Goal: Information Seeking & Learning: Learn about a topic

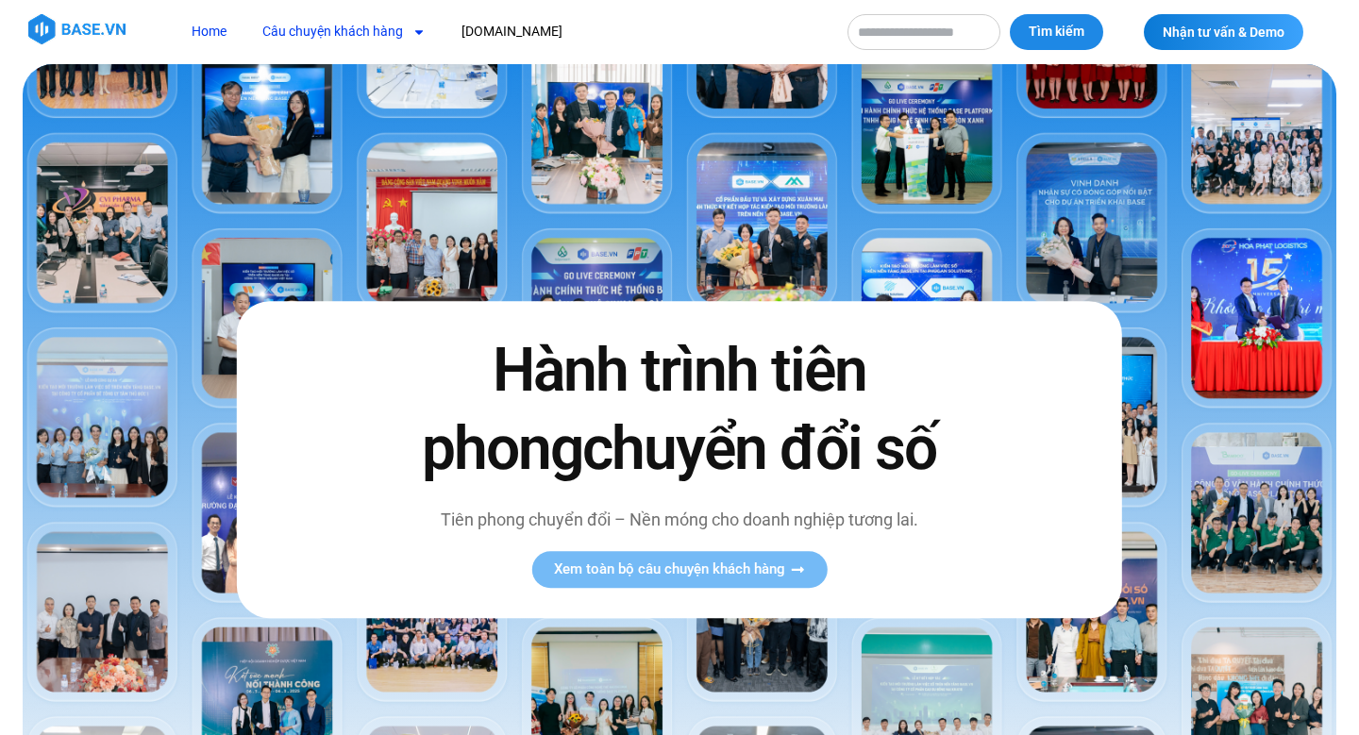
click at [365, 32] on link "Câu chuyện khách hàng" at bounding box center [344, 31] width 192 height 35
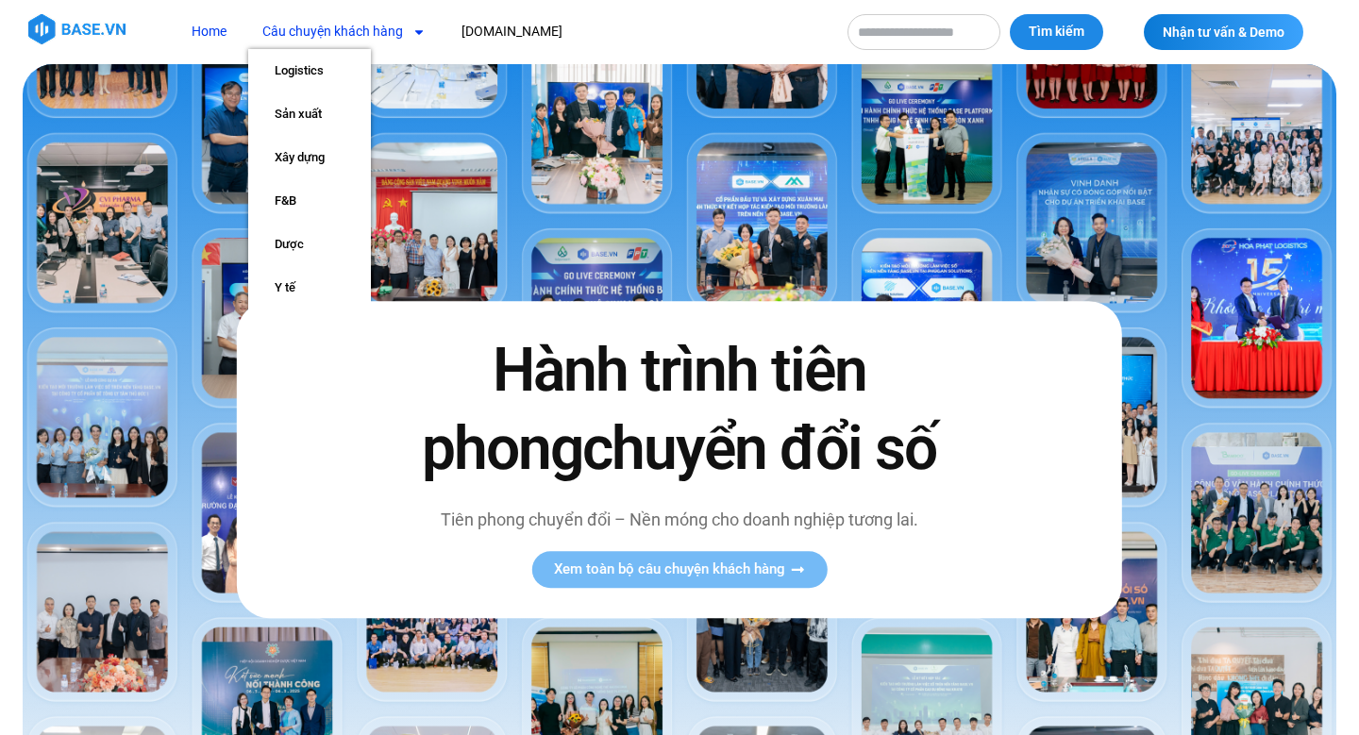
click at [351, 17] on link "Câu chuyện khách hàng" at bounding box center [344, 31] width 192 height 35
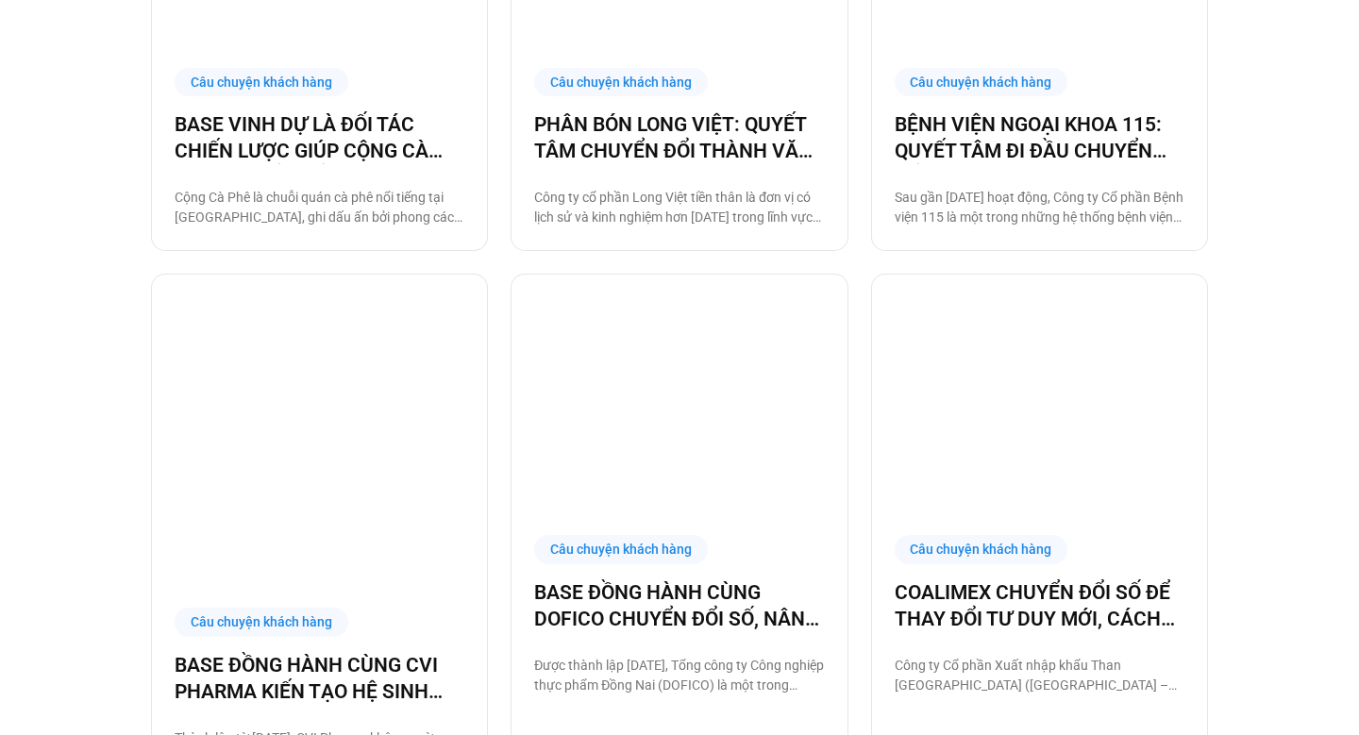
scroll to position [2001, 0]
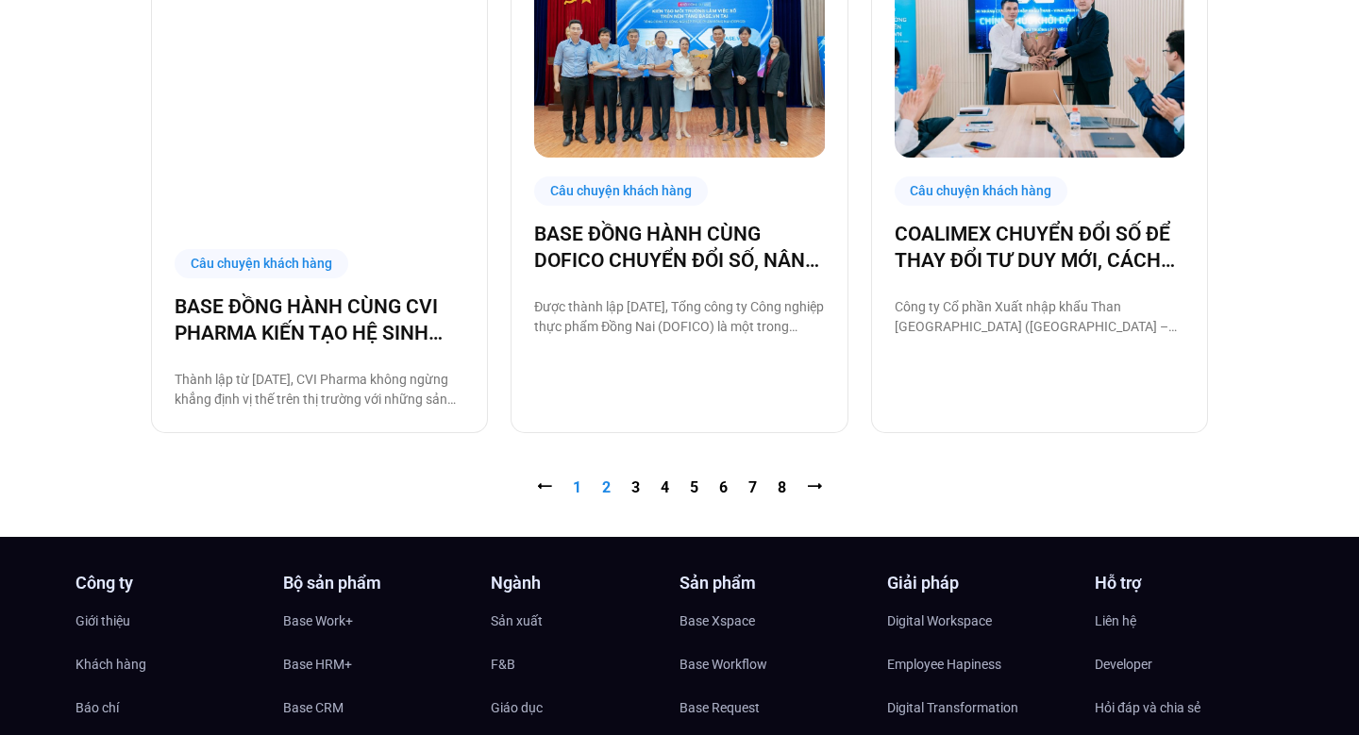
click at [608, 479] on link "Trang 2" at bounding box center [606, 488] width 8 height 18
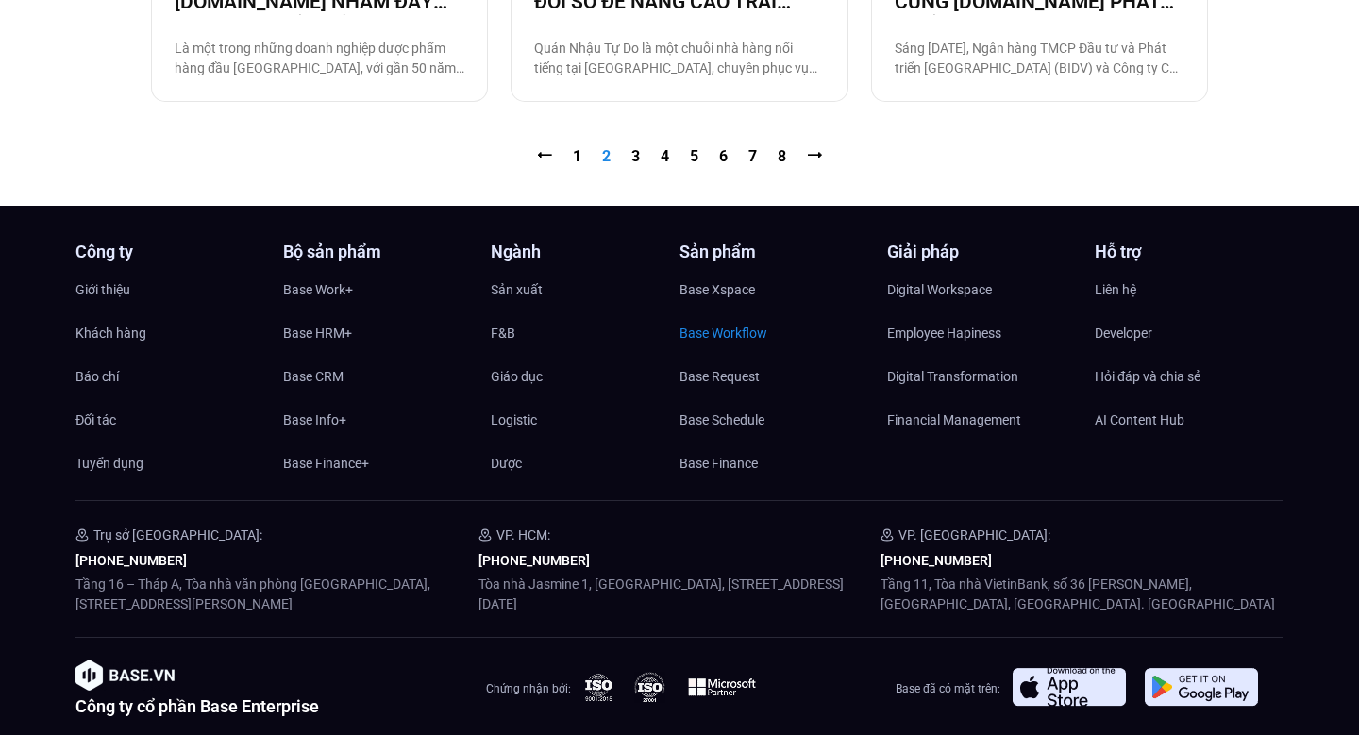
scroll to position [2196, 0]
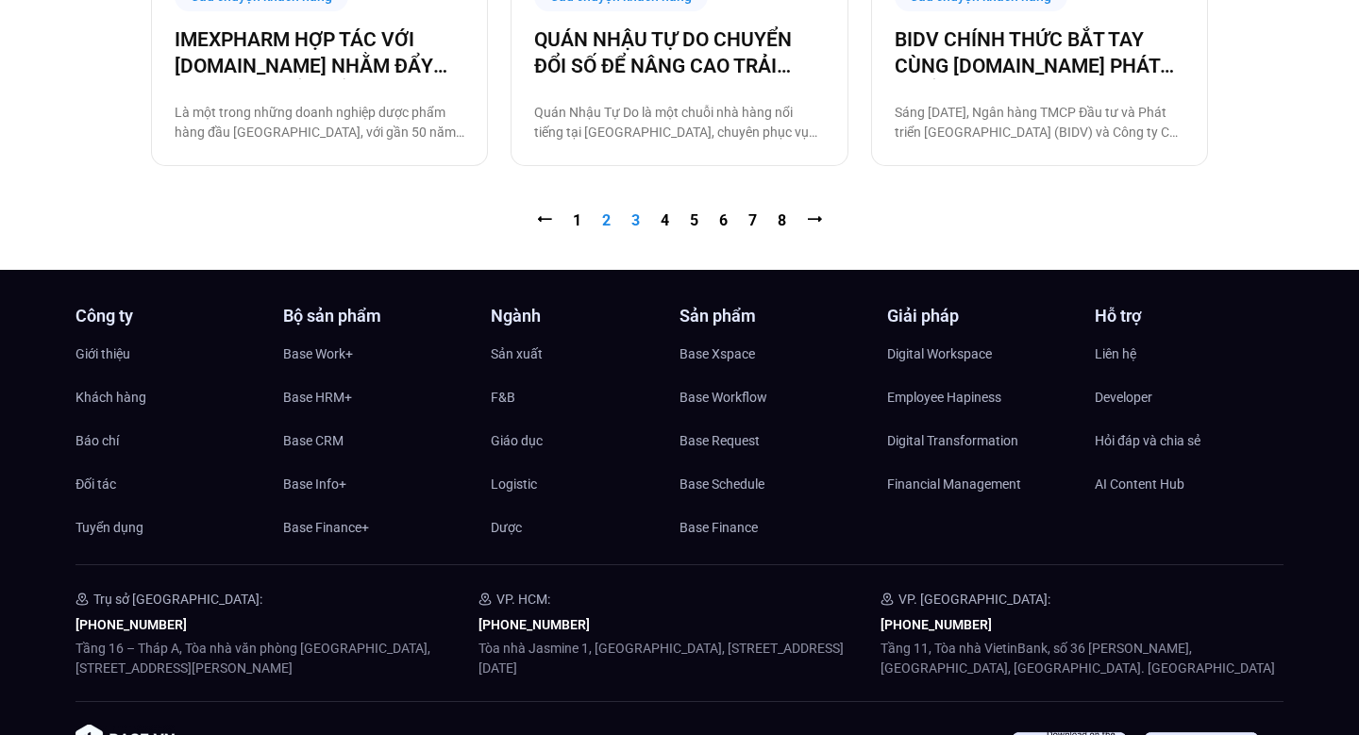
click at [637, 214] on link "Trang 3" at bounding box center [635, 220] width 8 height 18
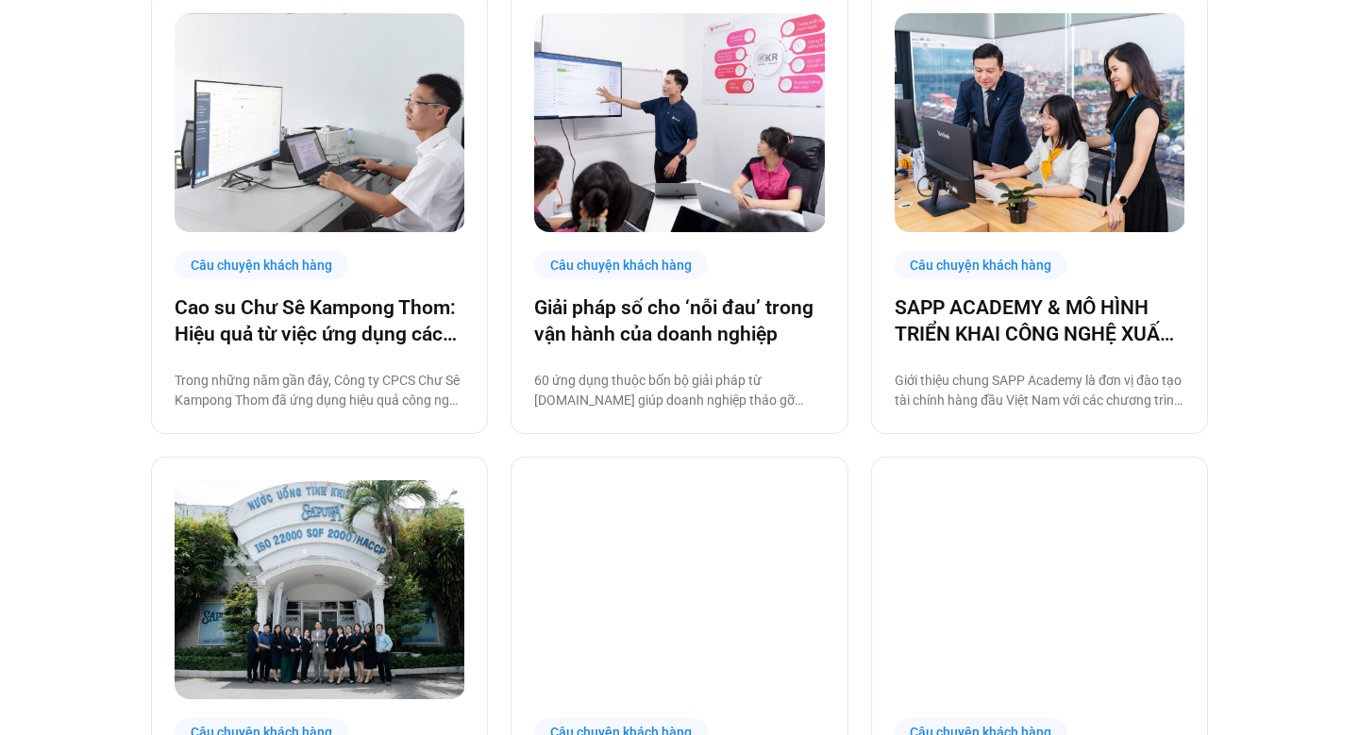
scroll to position [1856, 0]
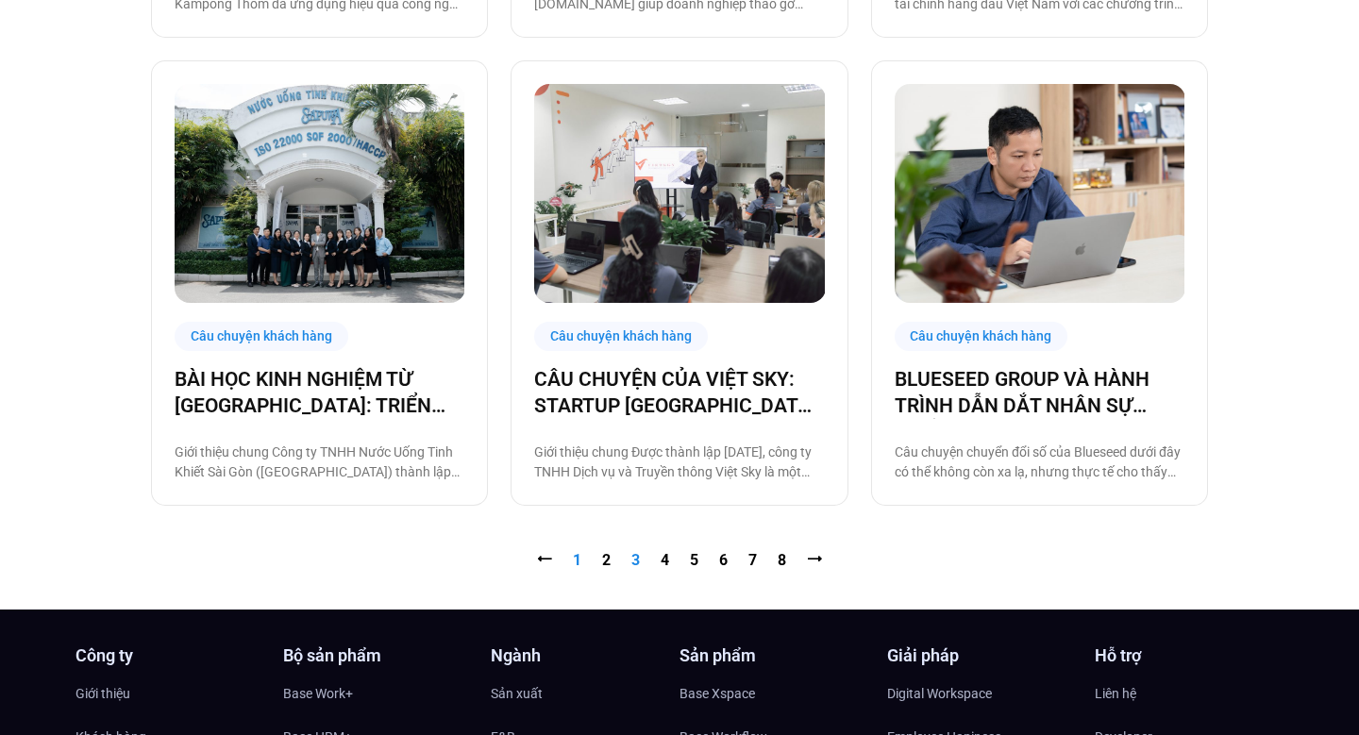
click at [576, 560] on link "Trang 1" at bounding box center [577, 560] width 8 height 18
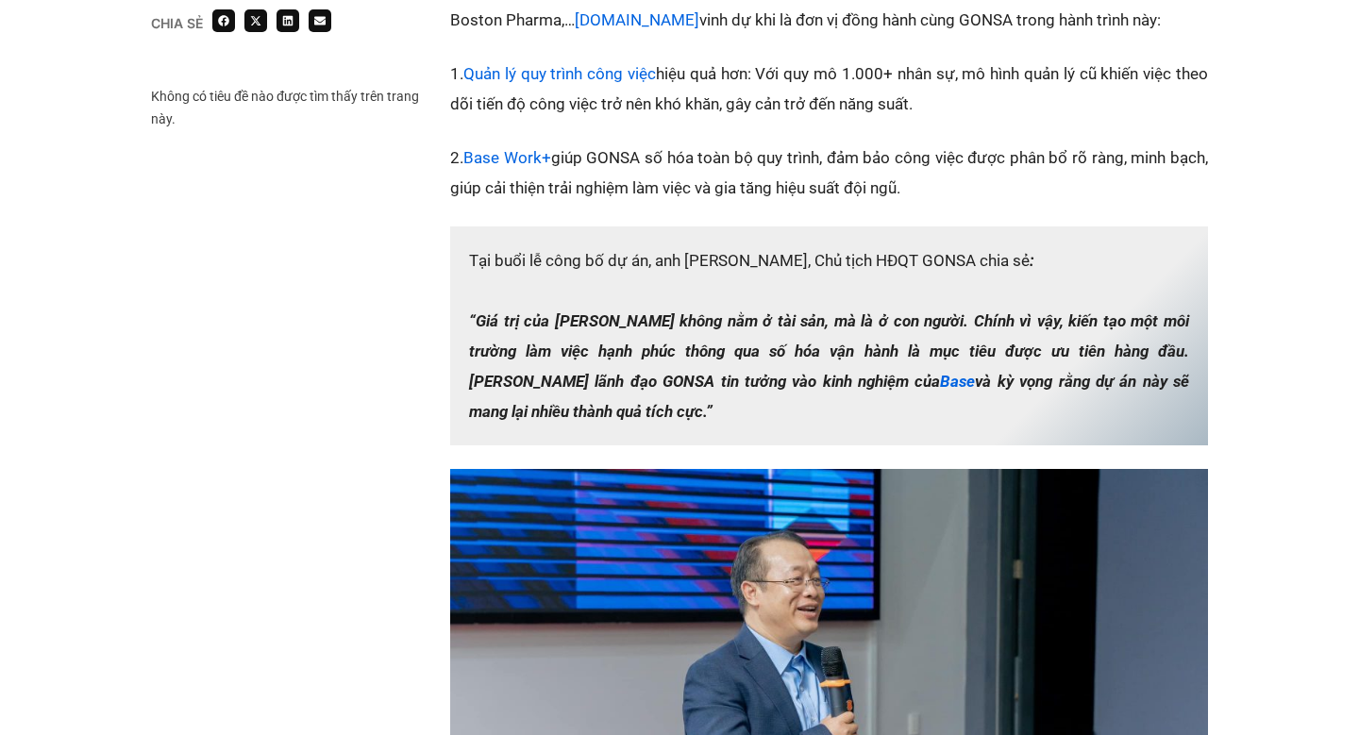
scroll to position [2973, 0]
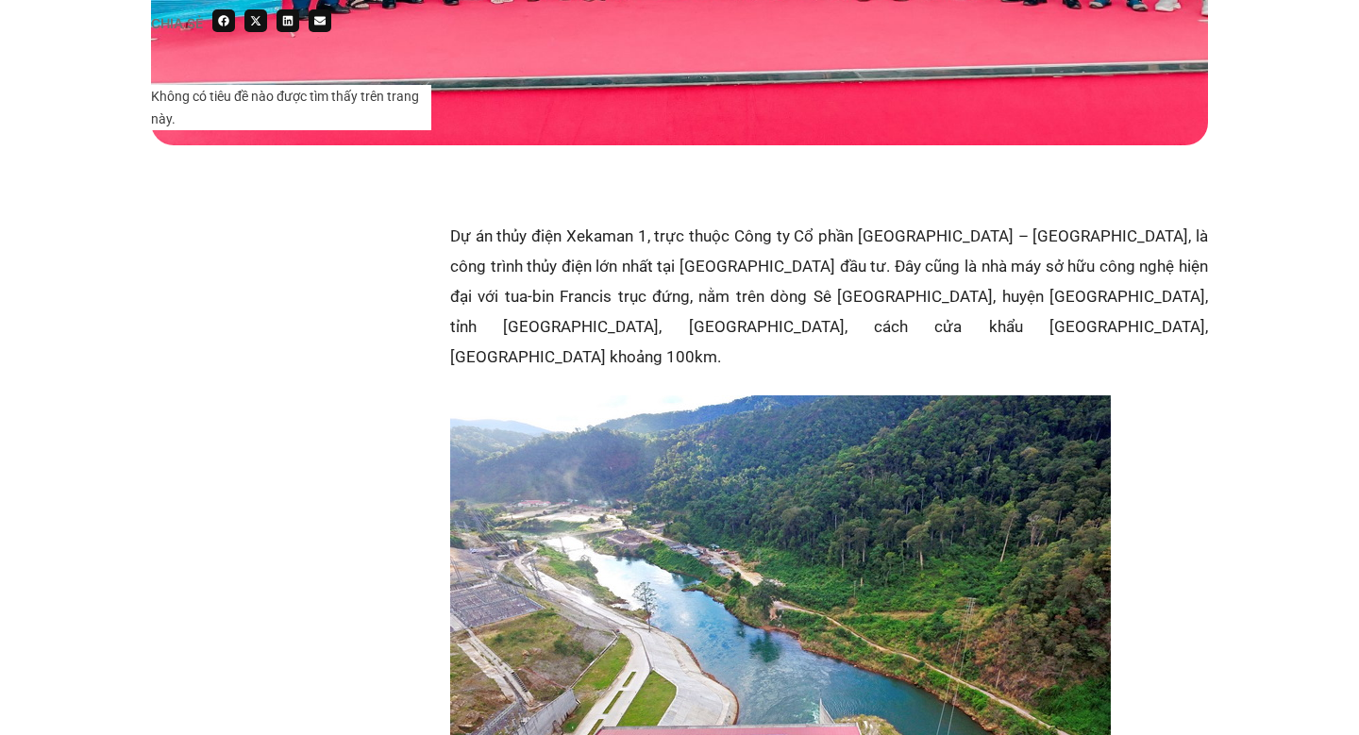
scroll to position [763, 0]
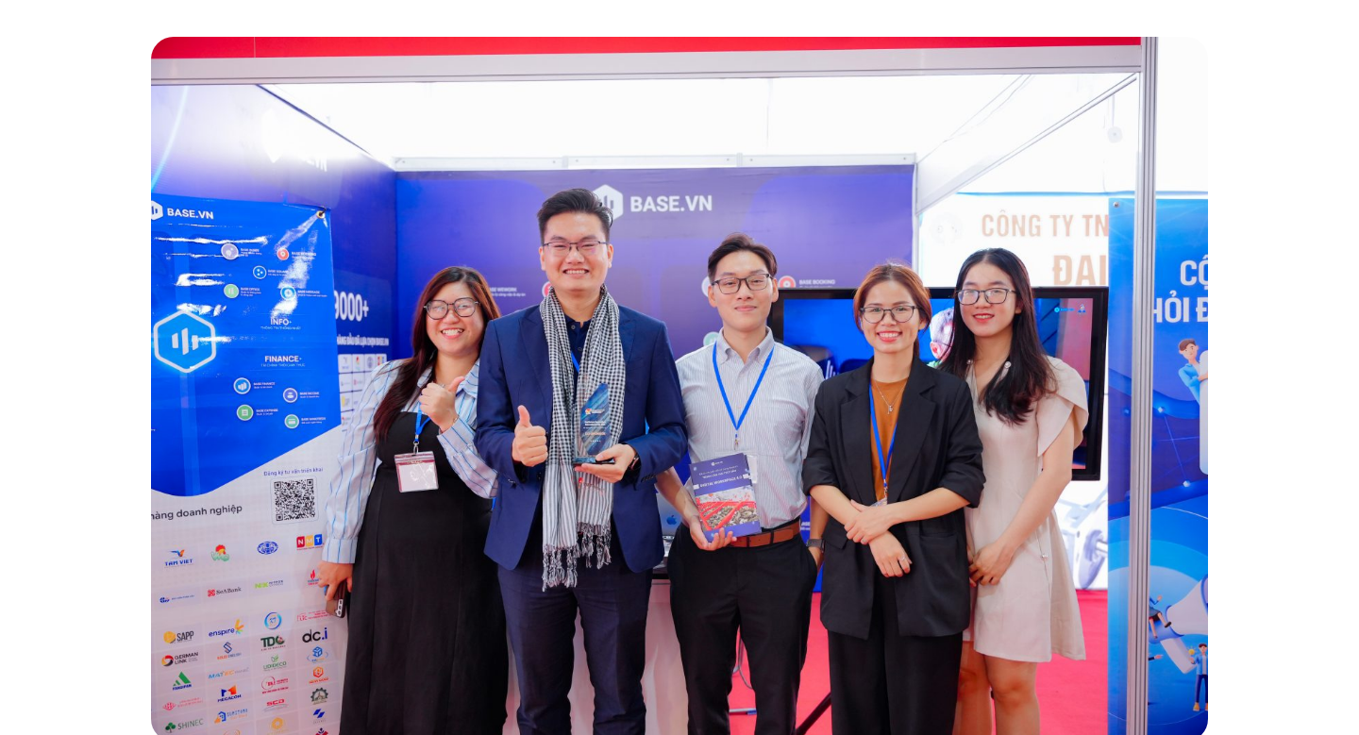
scroll to position [399, 0]
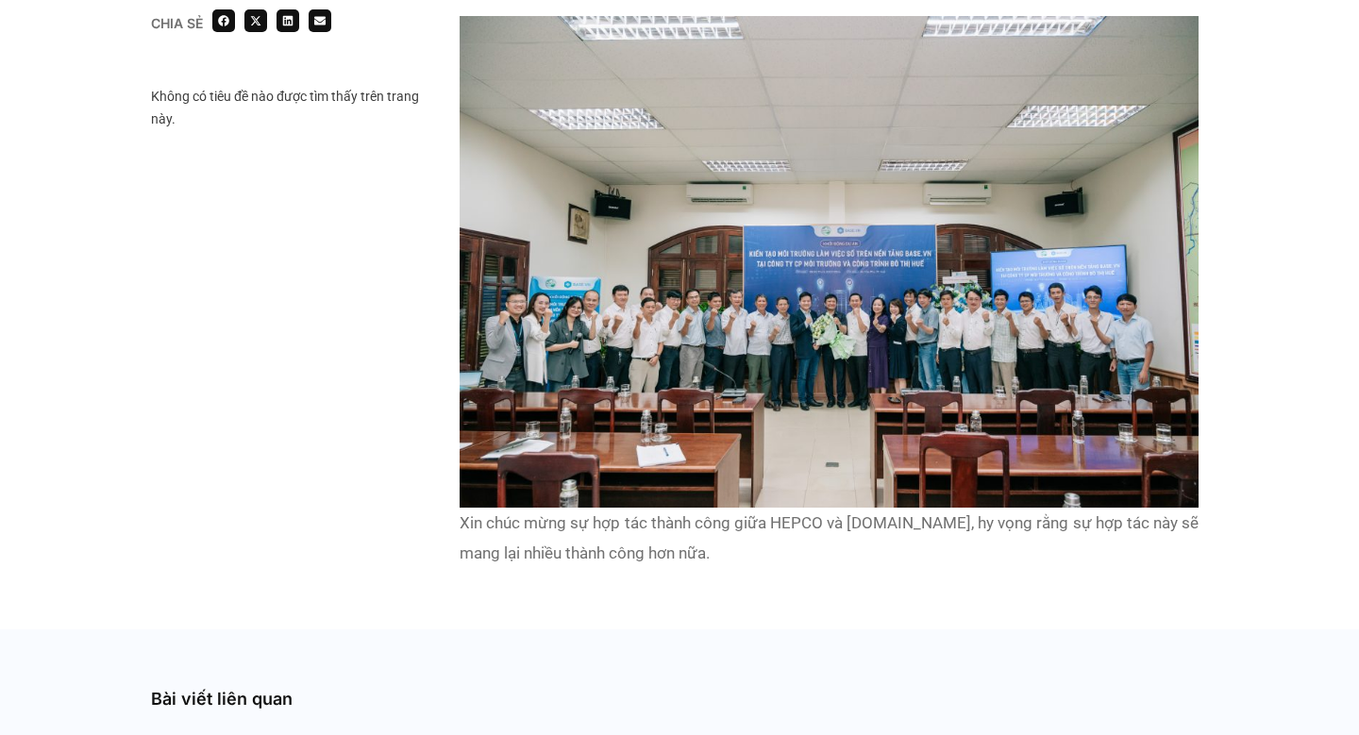
scroll to position [3992, 0]
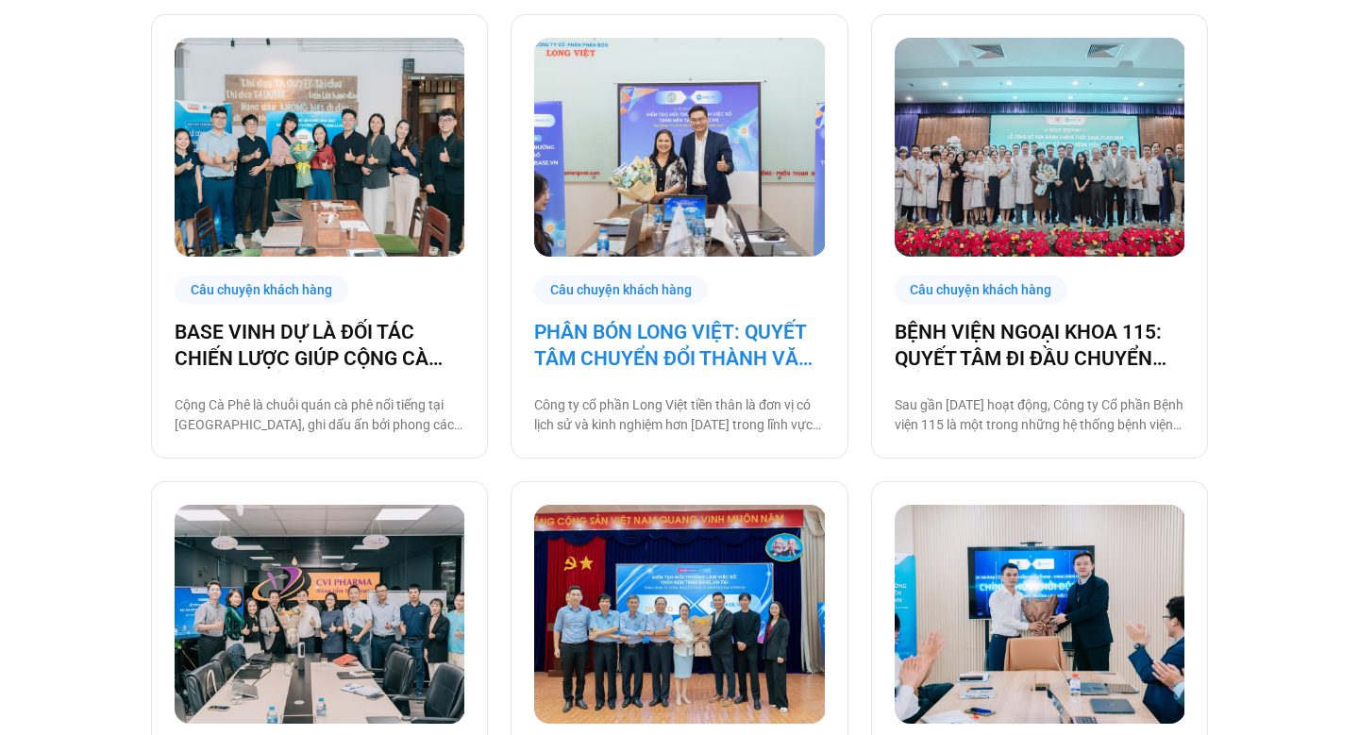
scroll to position [1858, 0]
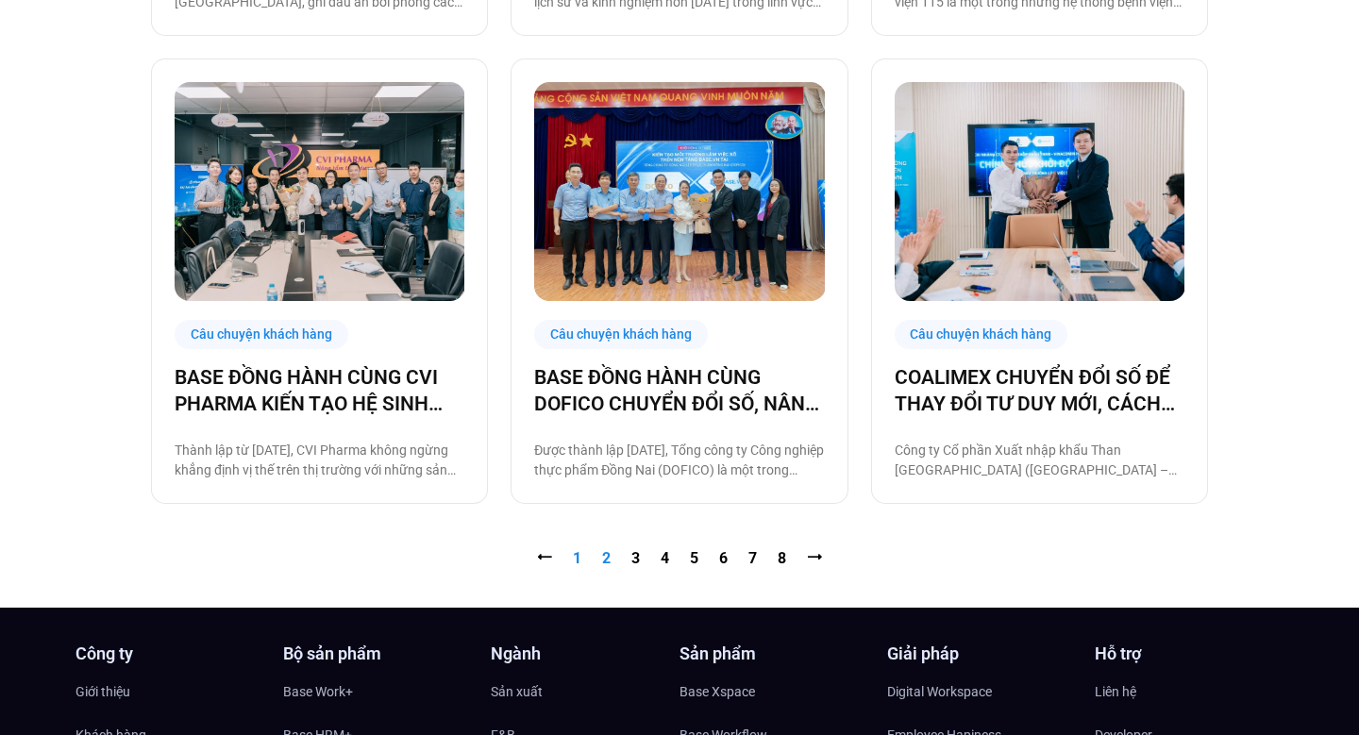
click at [609, 558] on link "Trang 2" at bounding box center [606, 558] width 8 height 18
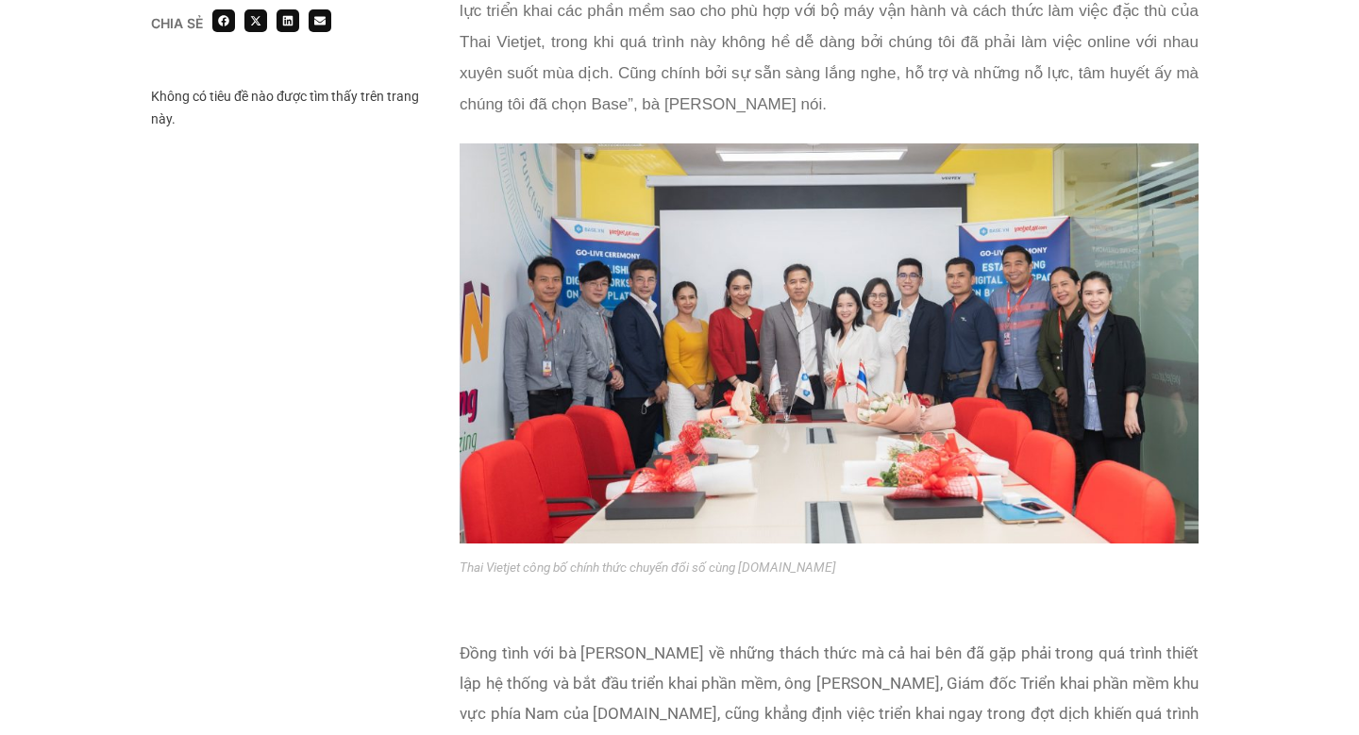
scroll to position [2063, 0]
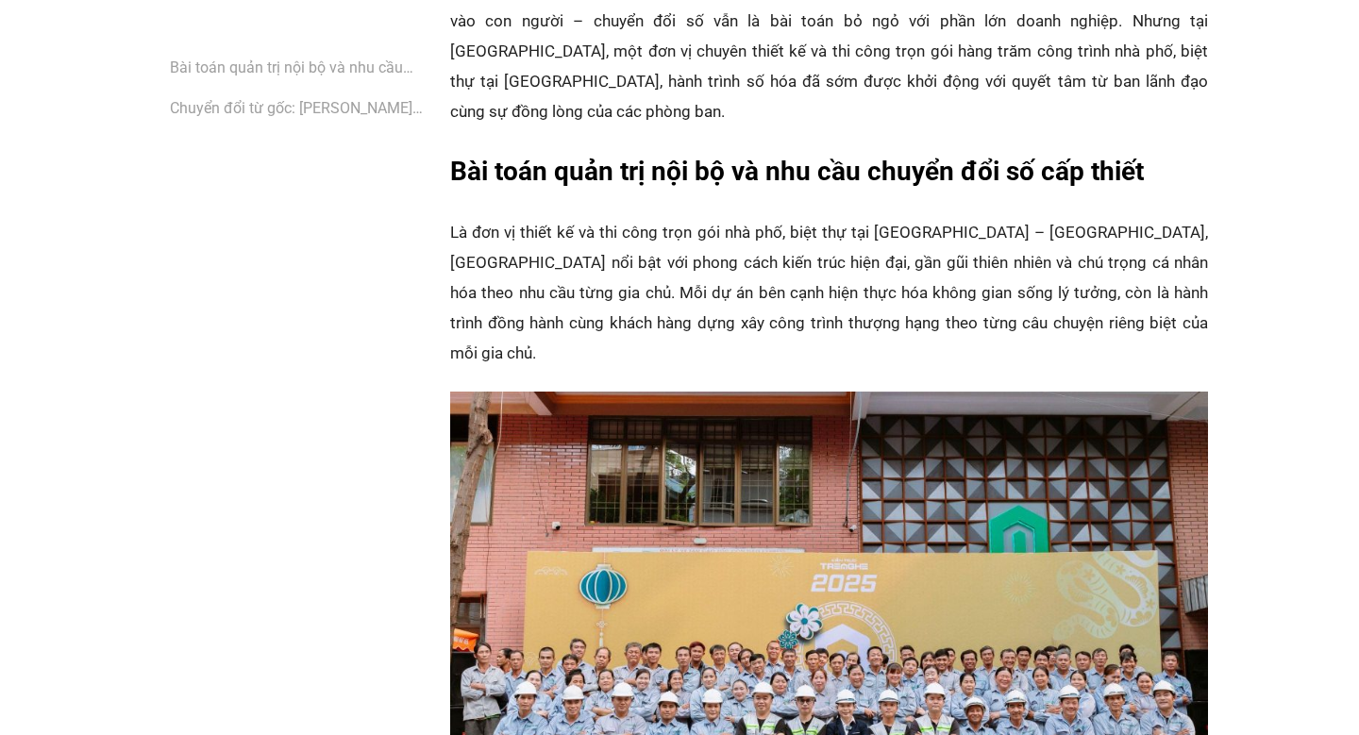
scroll to position [1506, 0]
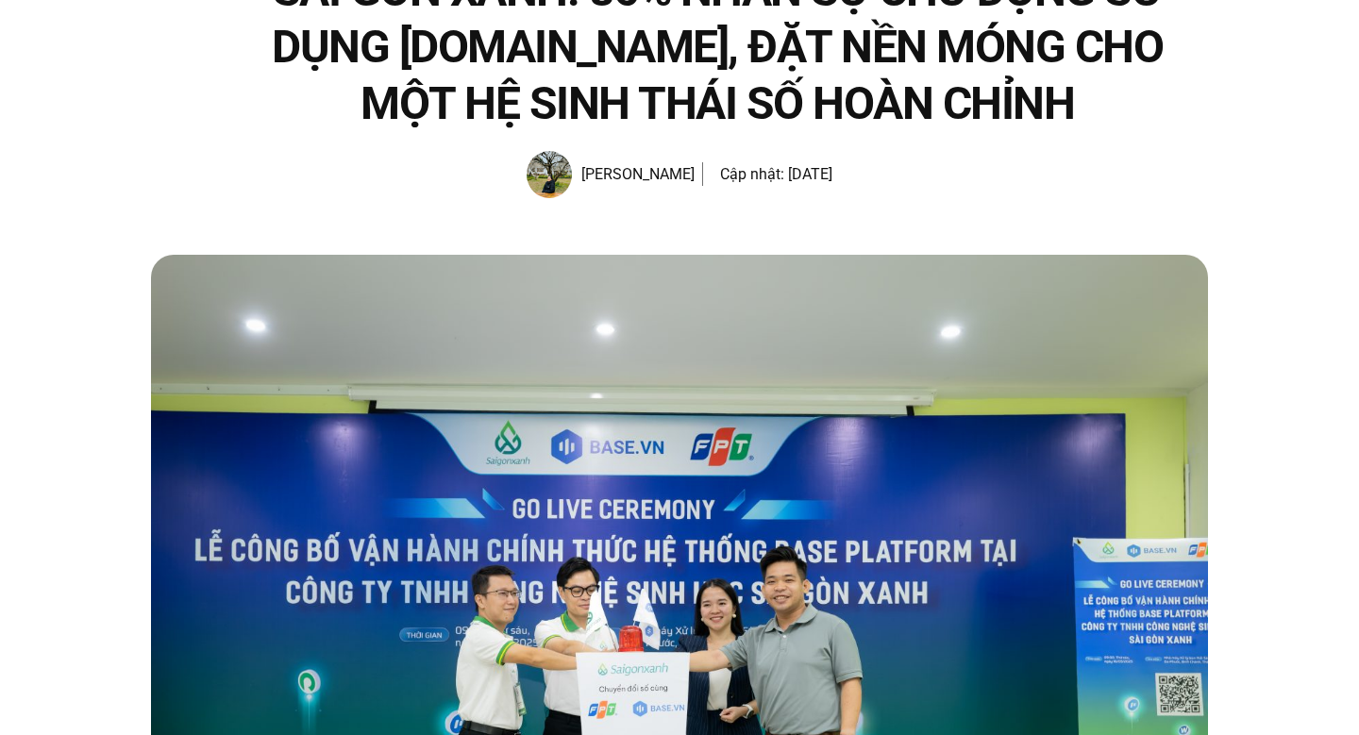
scroll to position [584, 0]
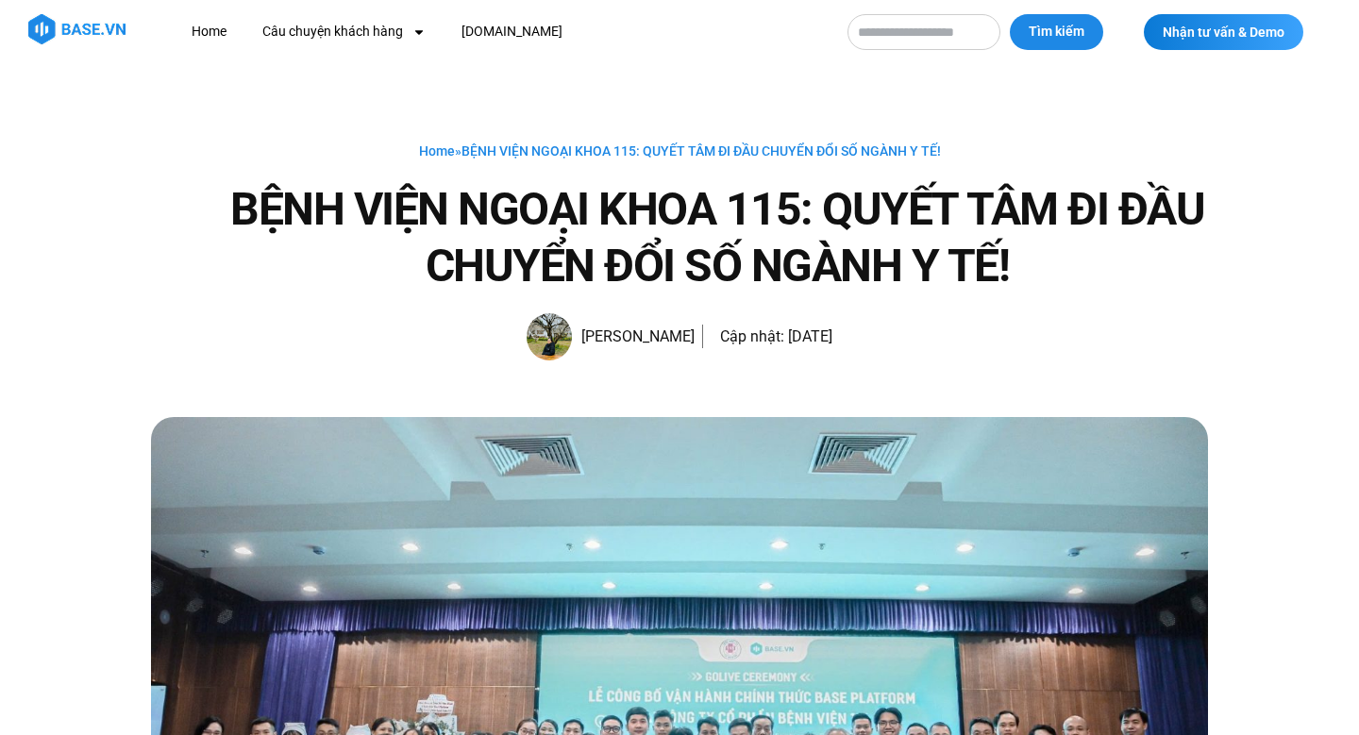
scroll to position [586, 0]
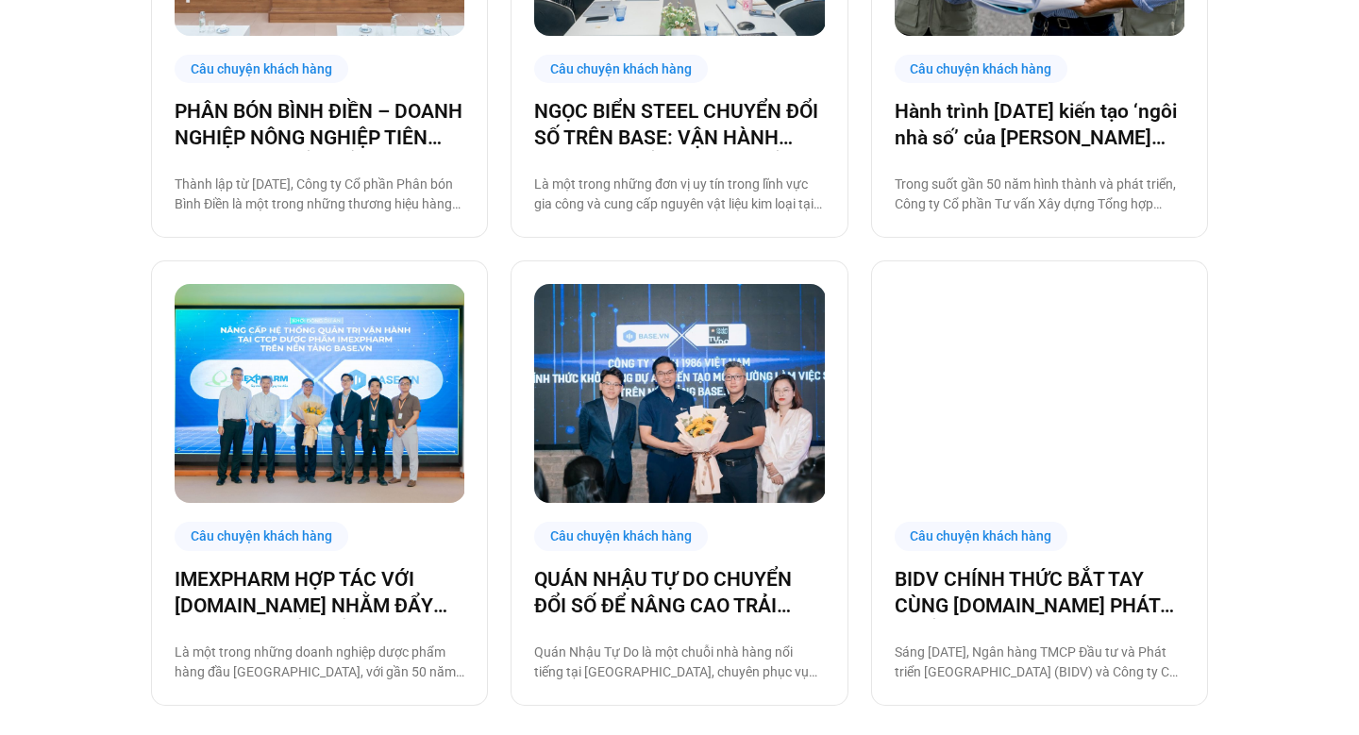
scroll to position [1866, 0]
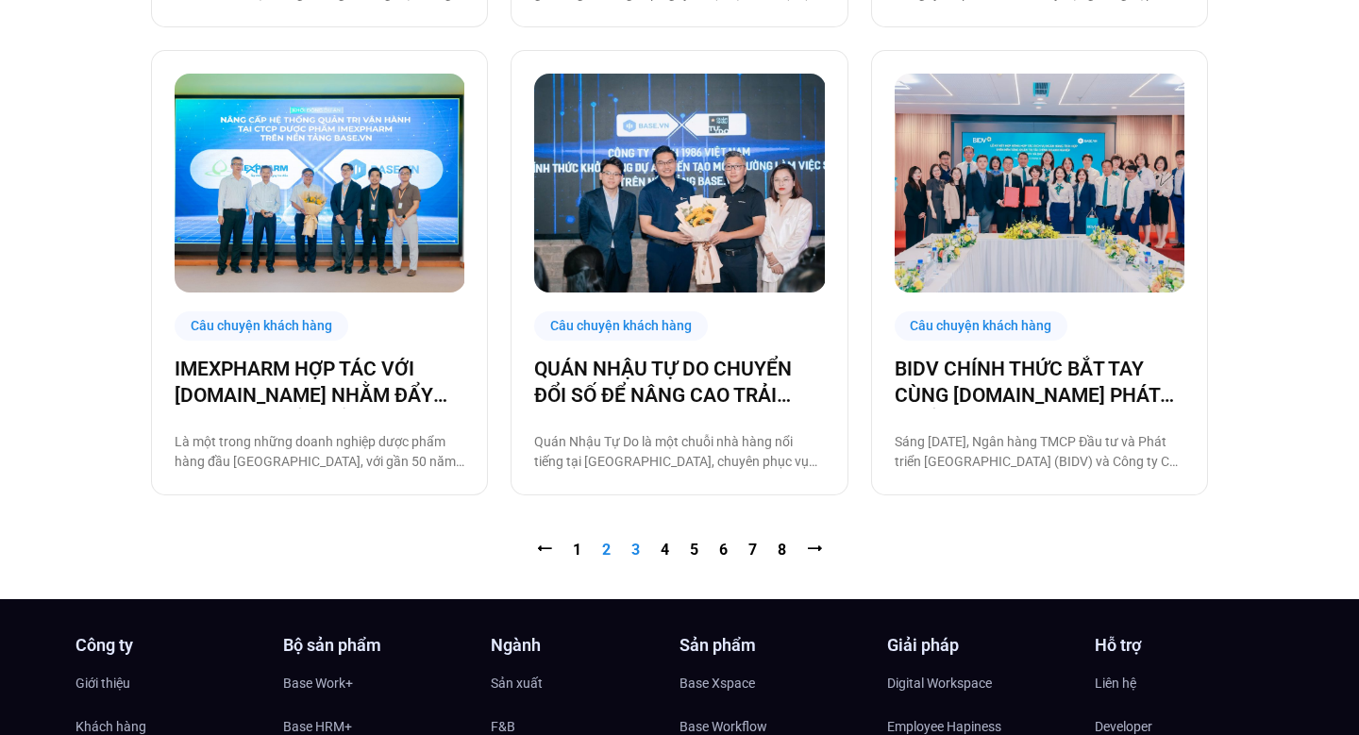
click at [633, 546] on link "Trang 3" at bounding box center [635, 550] width 8 height 18
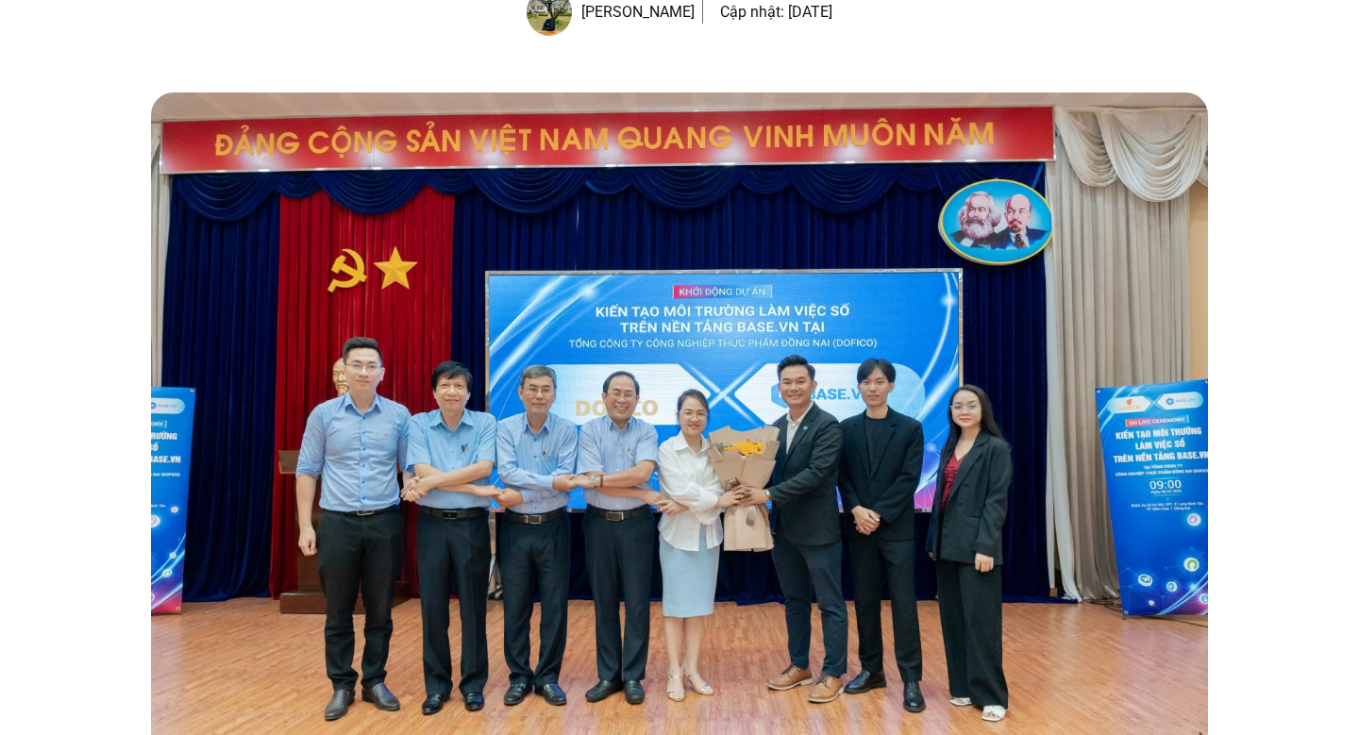
scroll to position [584, 0]
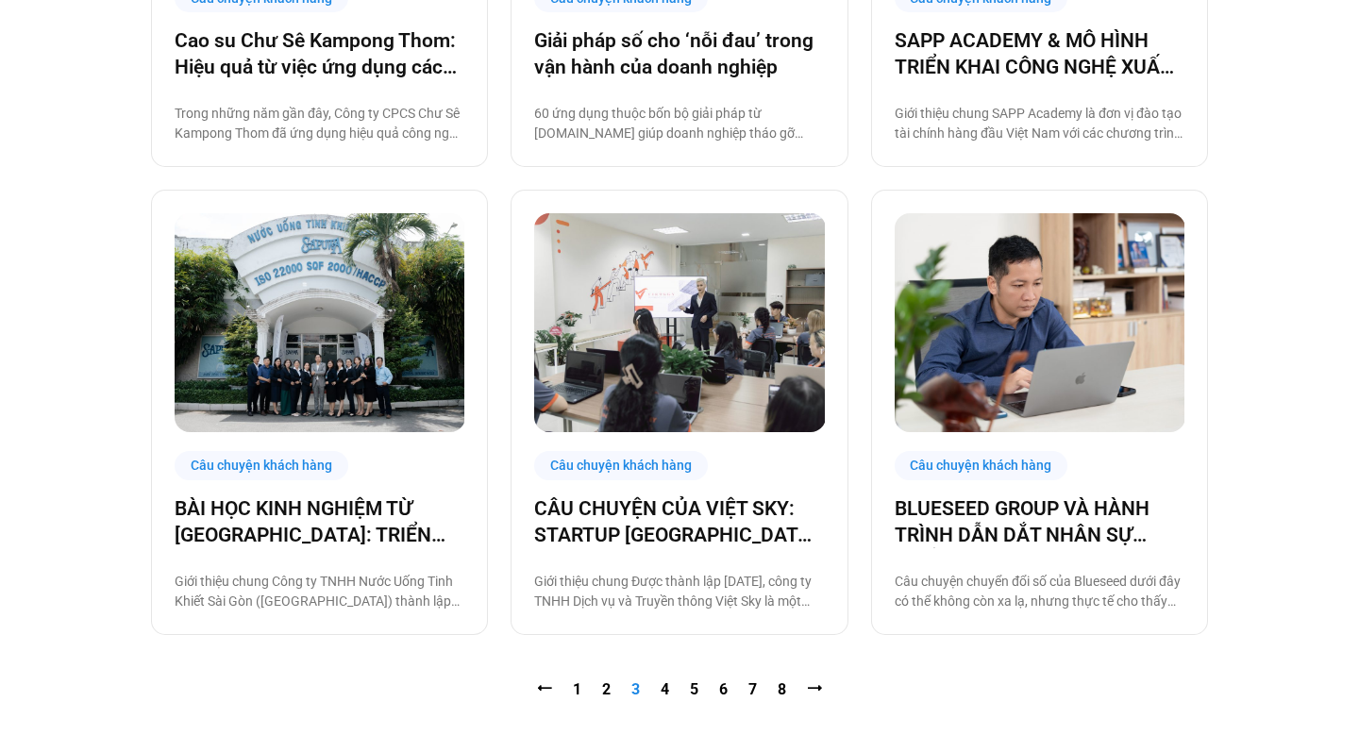
scroll to position [1854, 0]
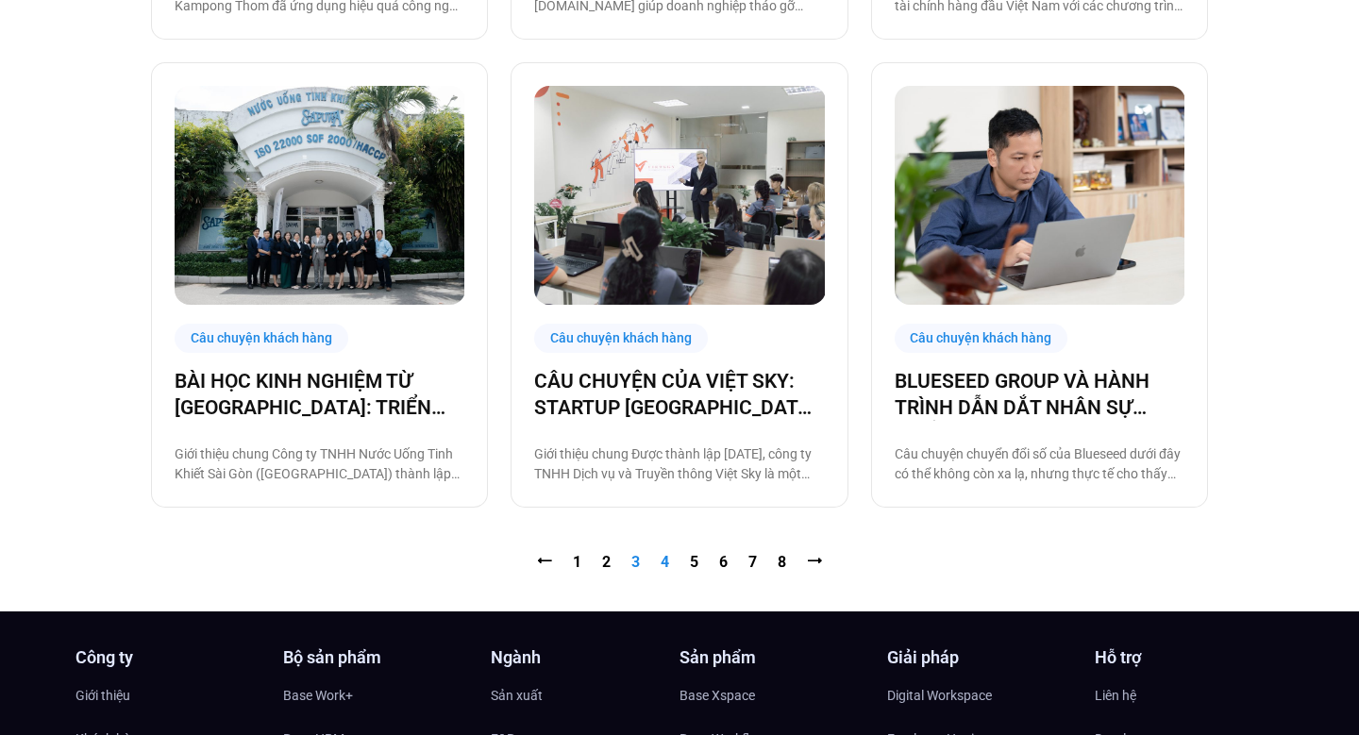
click at [662, 567] on link "Trang 4" at bounding box center [665, 562] width 8 height 18
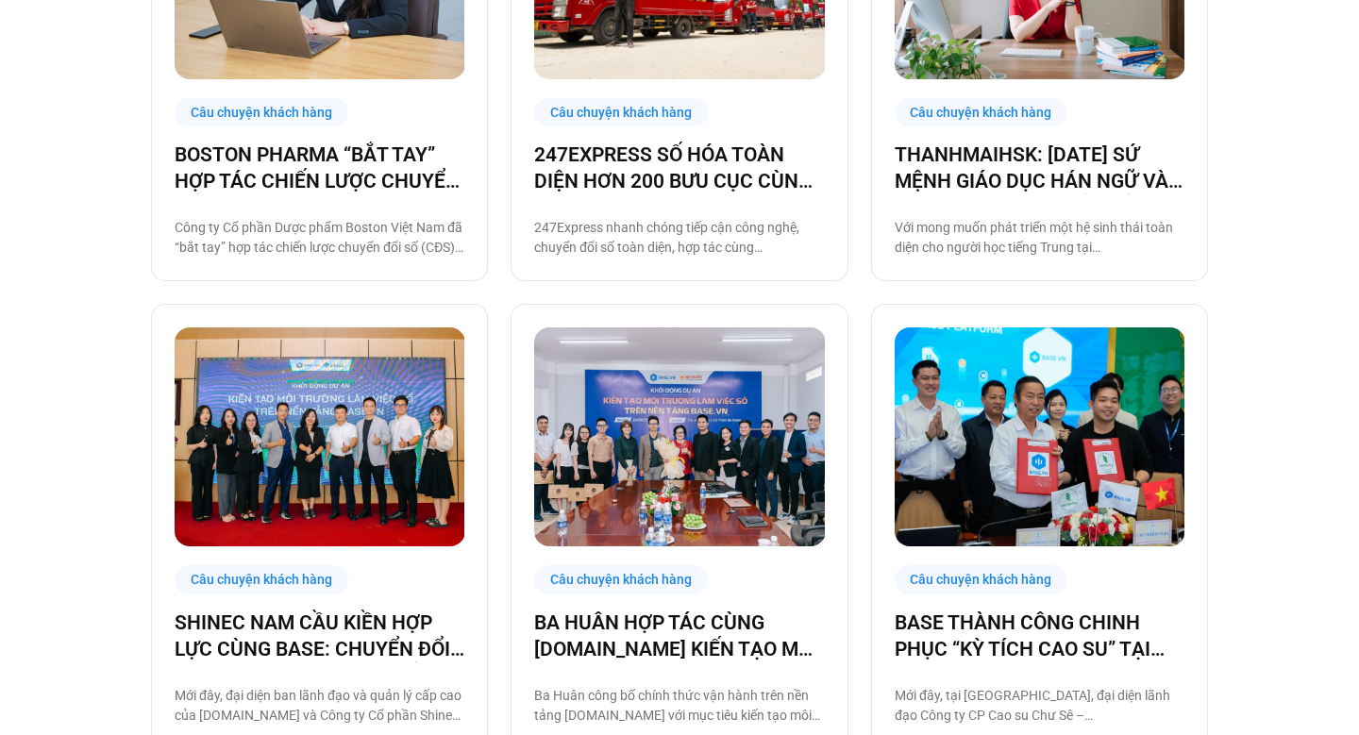
scroll to position [1613, 0]
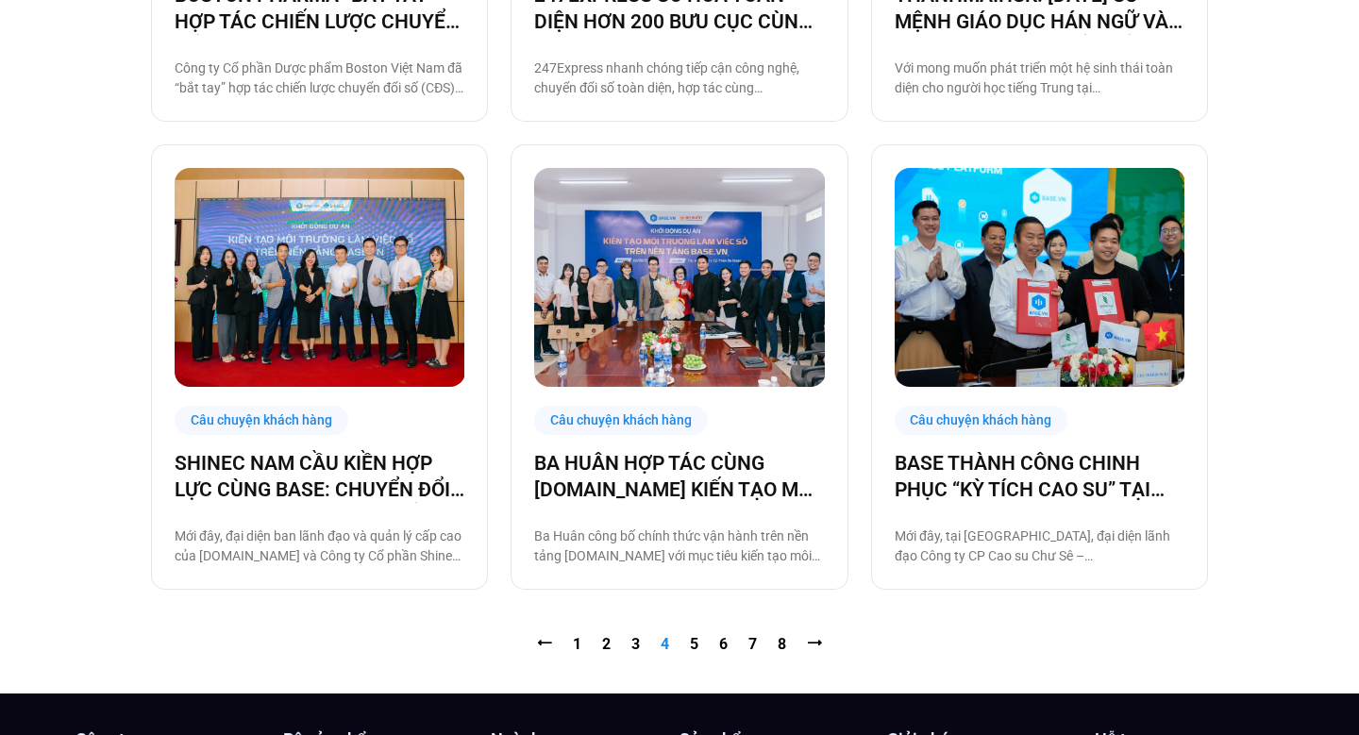
scroll to position [1868, 0]
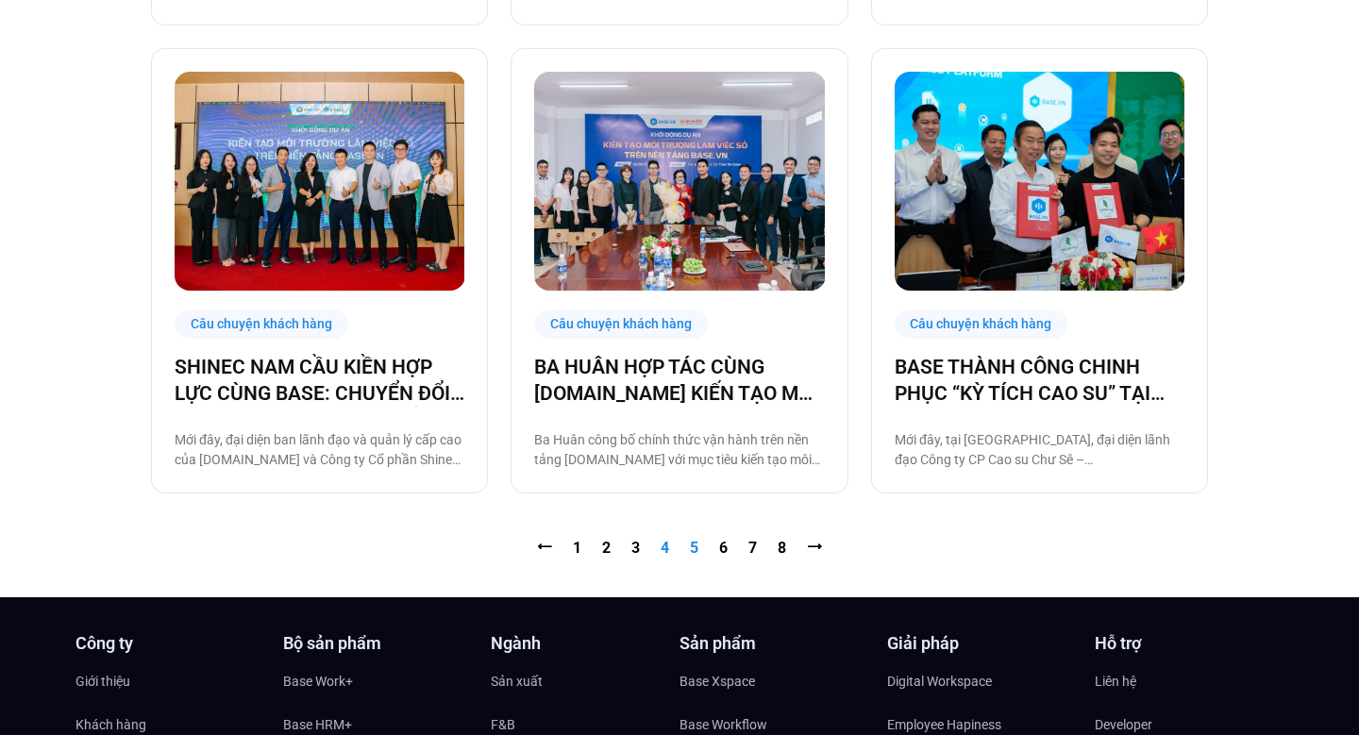
click at [691, 542] on link "Trang 5" at bounding box center [694, 548] width 8 height 18
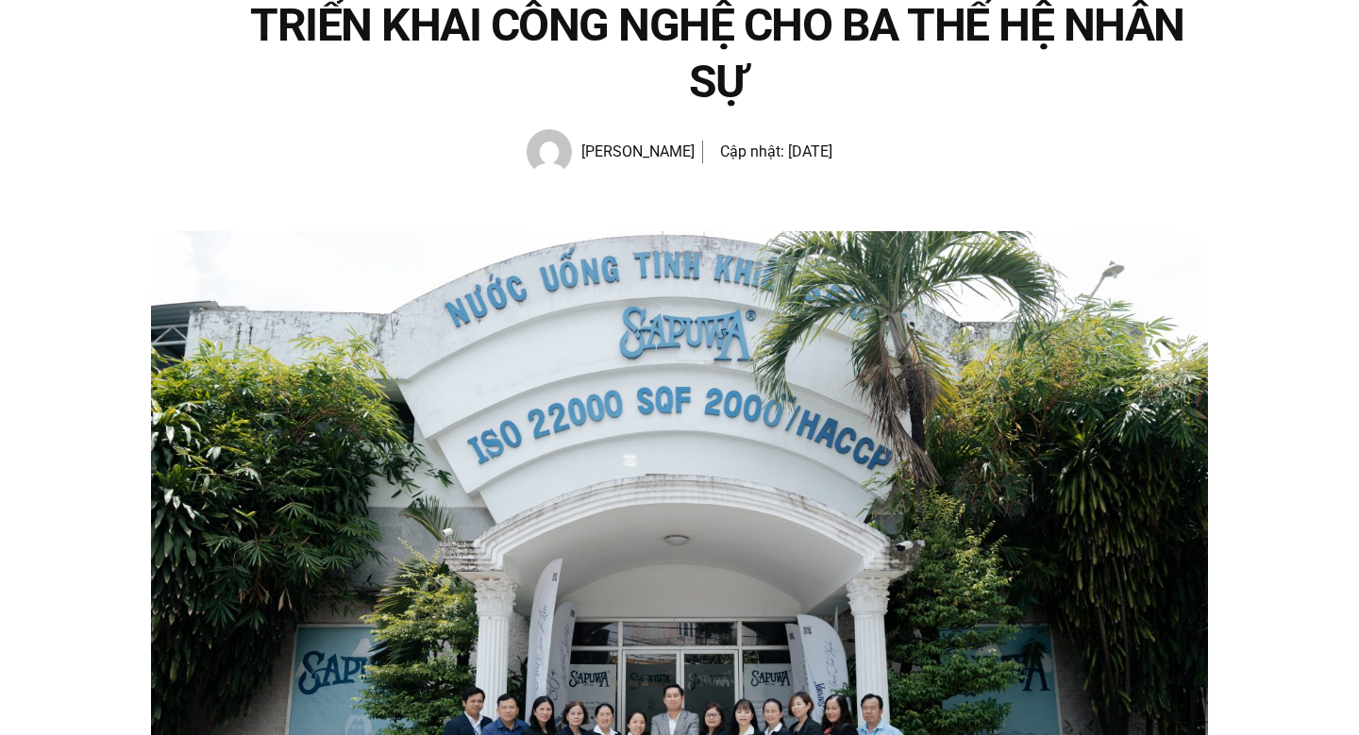
scroll to position [395, 0]
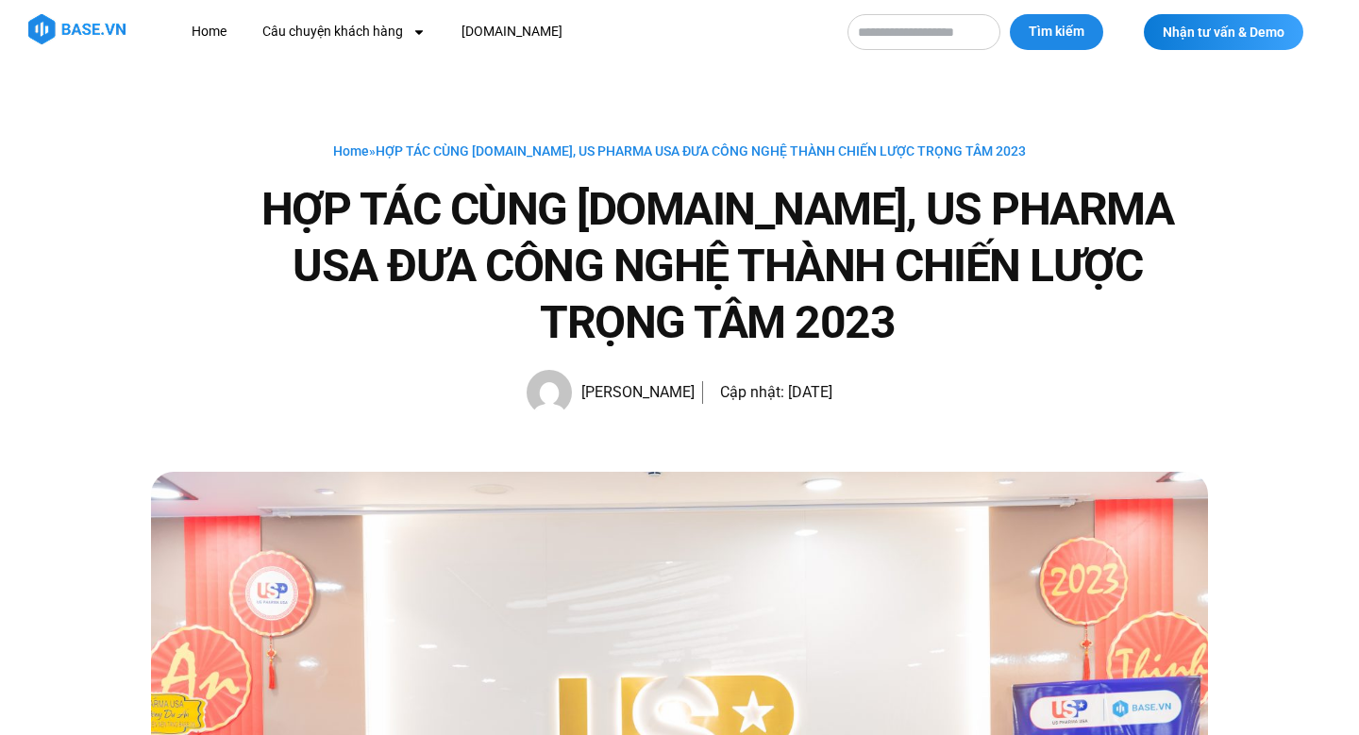
scroll to position [719, 0]
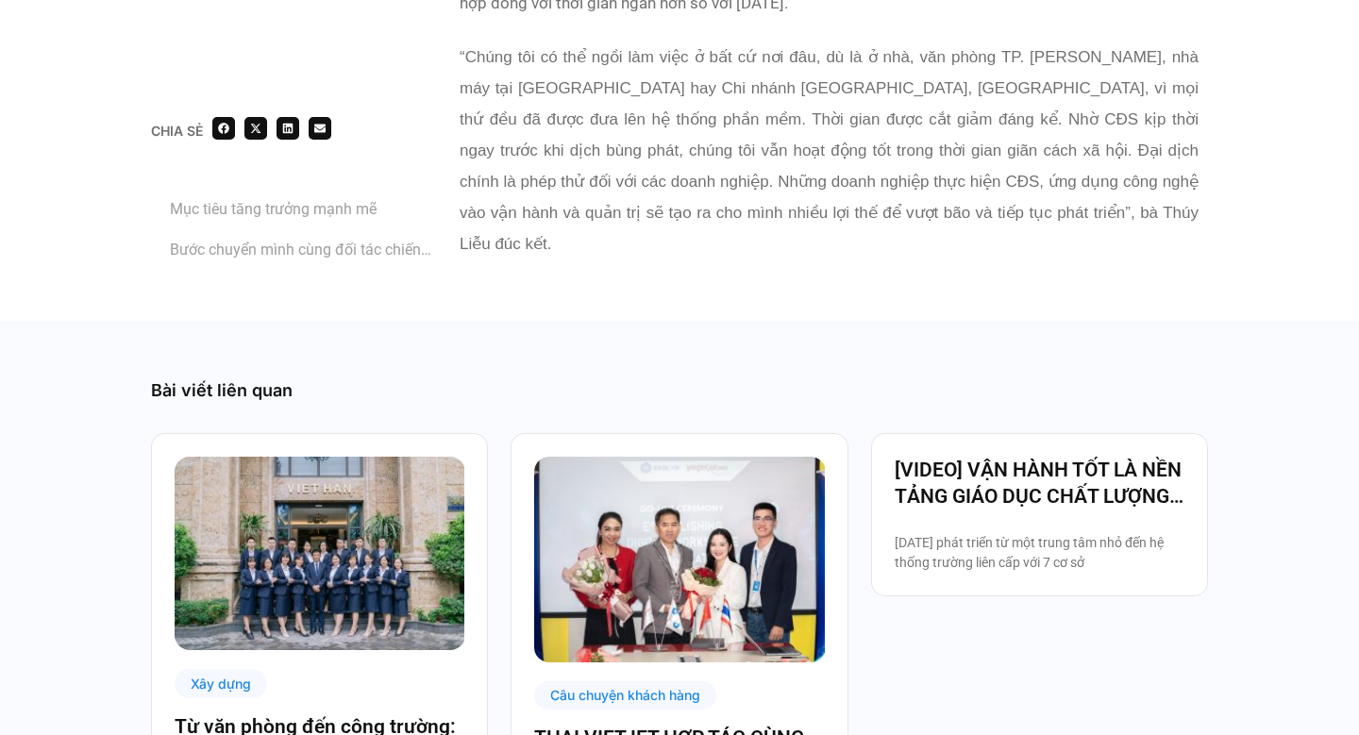
scroll to position [4050, 0]
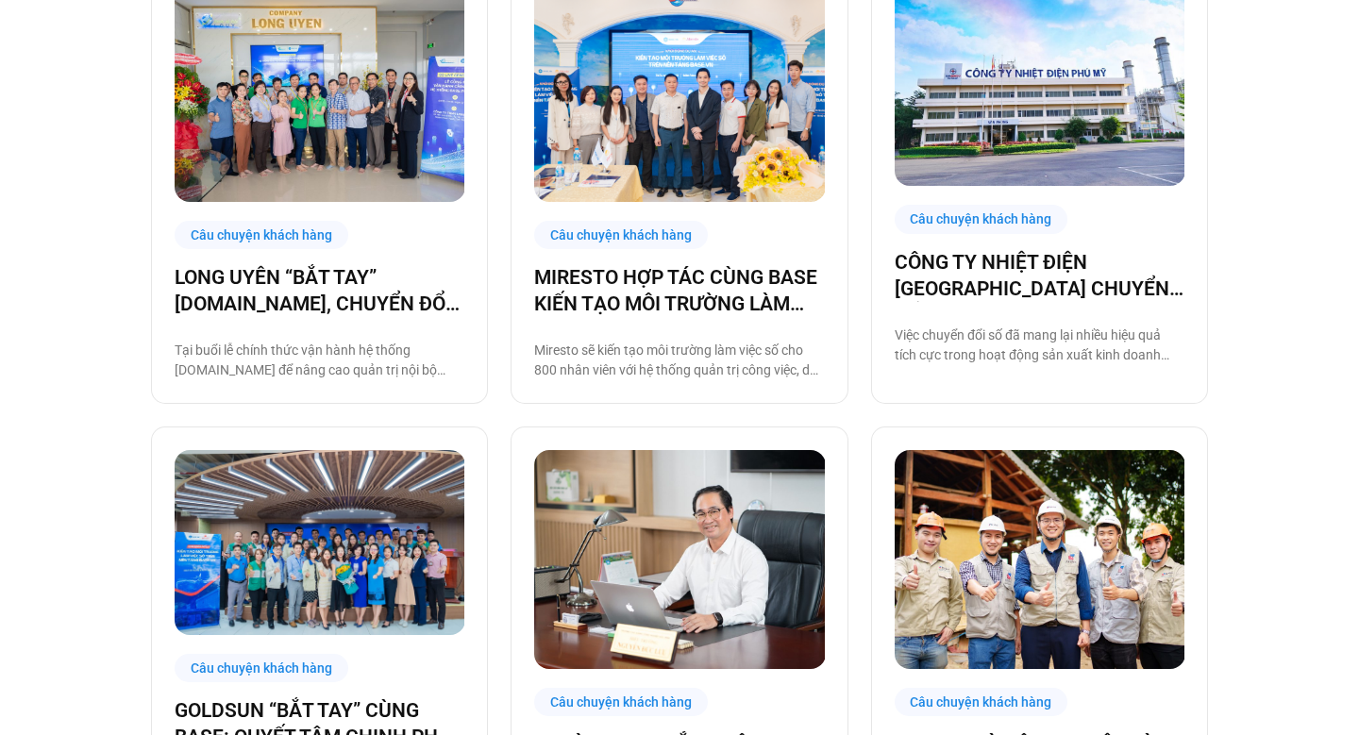
scroll to position [553, 0]
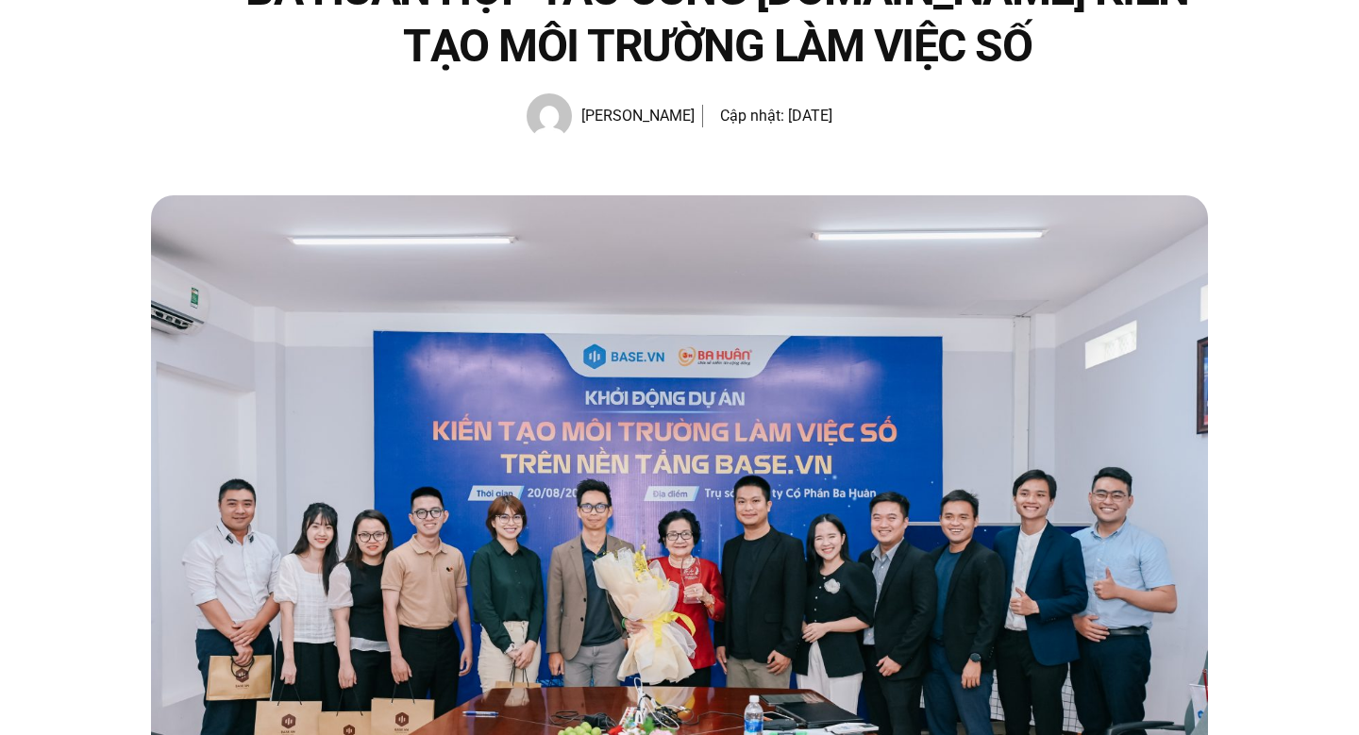
scroll to position [429, 0]
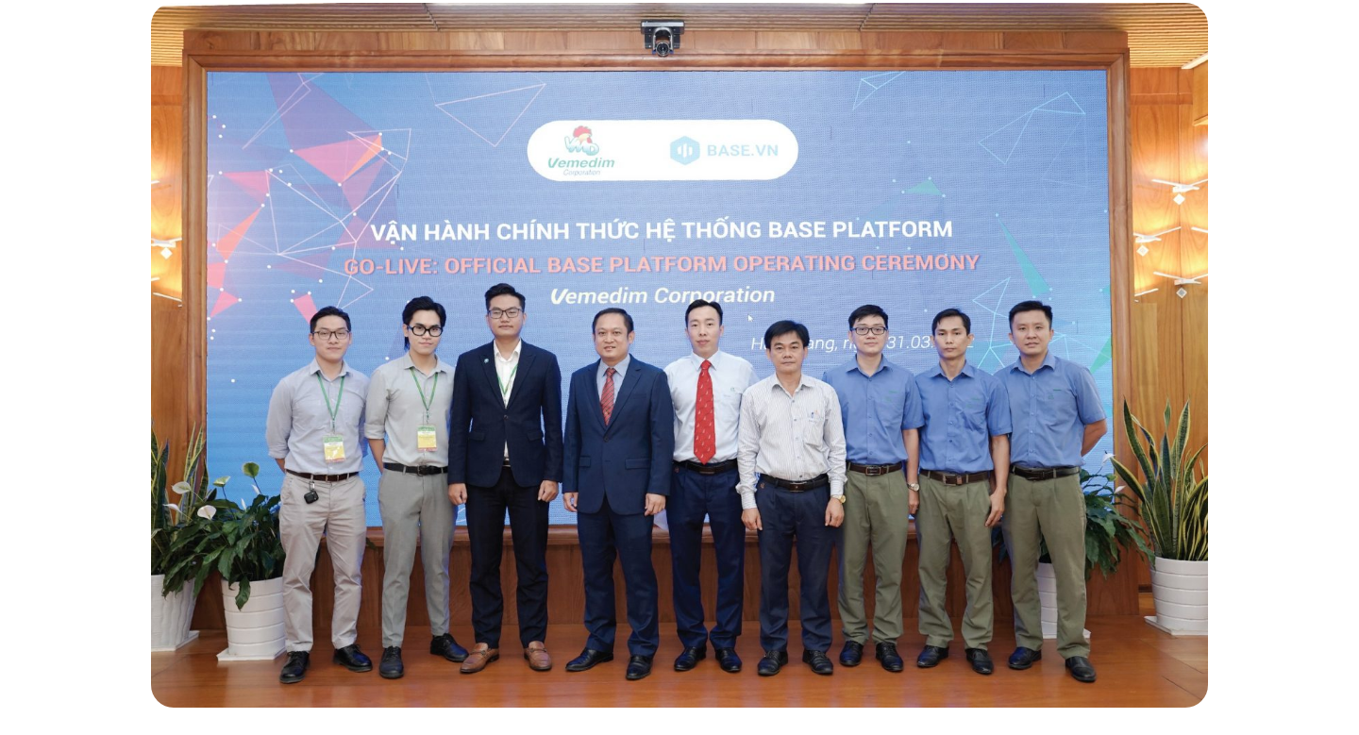
scroll to position [417, 0]
